Goal: Navigation & Orientation: Find specific page/section

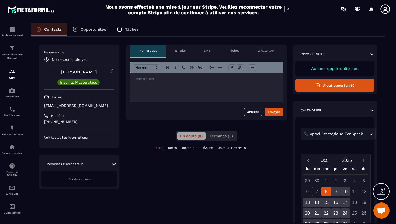
scroll to position [16, 0]
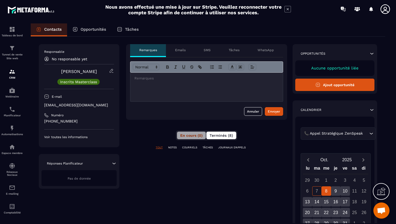
click at [213, 135] on span "Terminés (8)" at bounding box center [221, 135] width 23 height 4
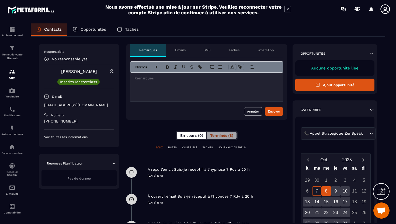
click at [186, 139] on button "En cours (0)" at bounding box center [191, 136] width 29 height 8
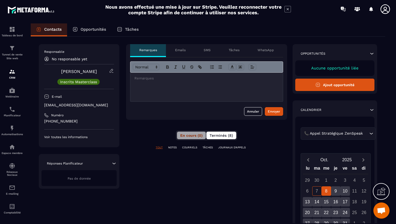
click at [222, 135] on span "Terminés (8)" at bounding box center [221, 135] width 23 height 4
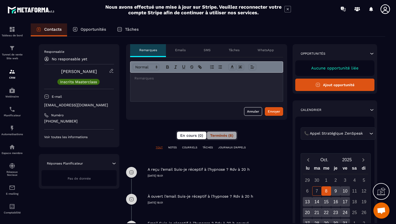
click at [188, 132] on button "En cours (0)" at bounding box center [191, 136] width 29 height 8
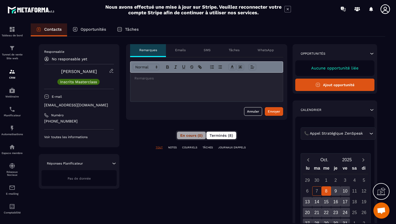
click at [223, 135] on span "Terminés (8)" at bounding box center [221, 135] width 23 height 4
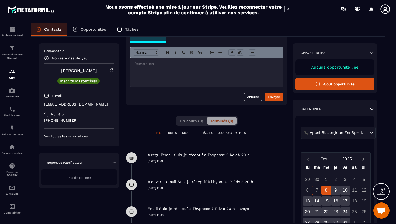
scroll to position [27, 0]
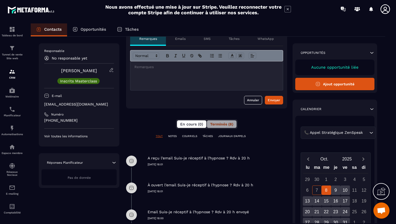
click at [191, 127] on button "En cours (0)" at bounding box center [191, 124] width 29 height 8
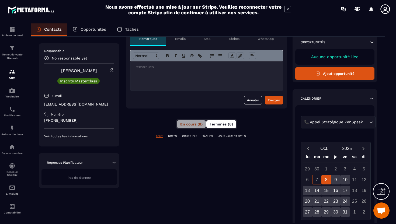
click at [217, 126] on span "Terminés (8)" at bounding box center [221, 124] width 23 height 4
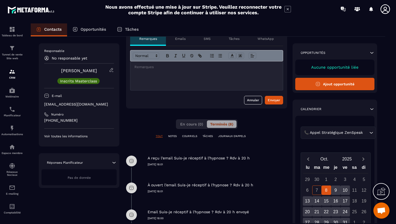
click at [78, 32] on div "Opportunités" at bounding box center [89, 29] width 44 height 13
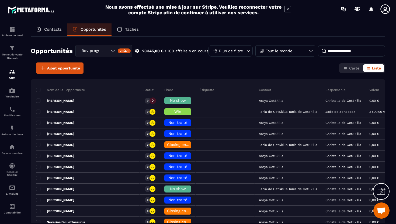
click at [52, 28] on p "Contacts" at bounding box center [53, 29] width 18 height 5
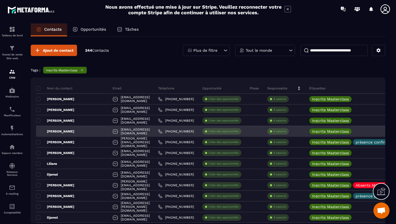
click at [74, 128] on div "[PERSON_NAME]" at bounding box center [72, 131] width 72 height 11
